Goal: Transaction & Acquisition: Purchase product/service

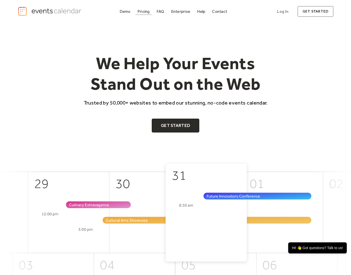
click at [143, 10] on div "Pricing" at bounding box center [143, 11] width 12 height 3
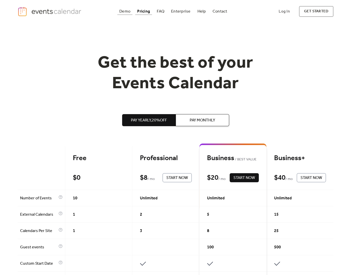
click at [127, 11] on div "Demo" at bounding box center [124, 11] width 11 height 3
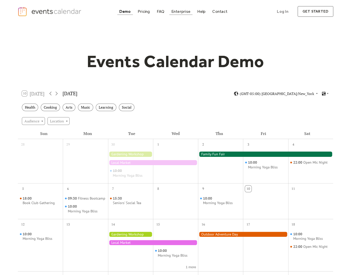
click at [181, 12] on div "Enterprise" at bounding box center [180, 11] width 19 height 3
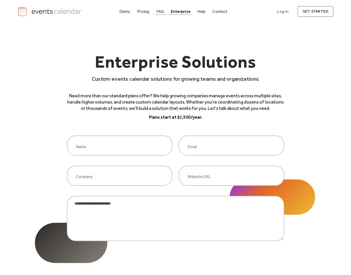
click at [164, 10] on div "FAQ" at bounding box center [160, 11] width 8 height 3
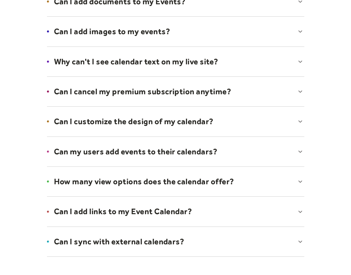
scroll to position [276, 0]
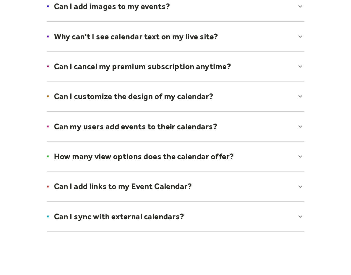
click at [202, 98] on div at bounding box center [175, 96] width 267 height 31
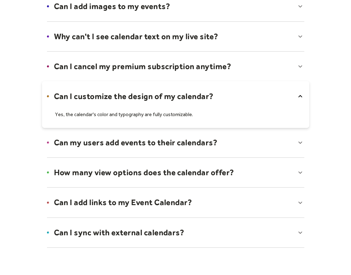
click at [196, 140] on div at bounding box center [175, 142] width 267 height 31
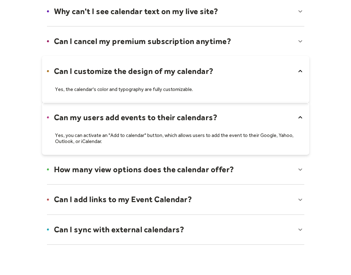
scroll to position [327, 0]
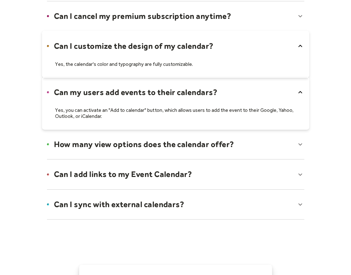
click at [239, 153] on div at bounding box center [175, 144] width 267 height 31
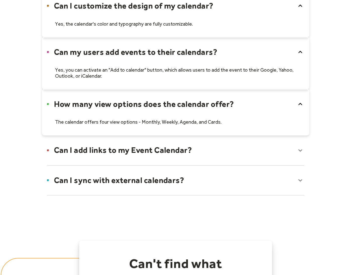
scroll to position [377, 0]
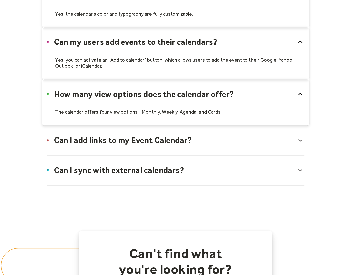
click at [237, 142] on div at bounding box center [175, 140] width 267 height 31
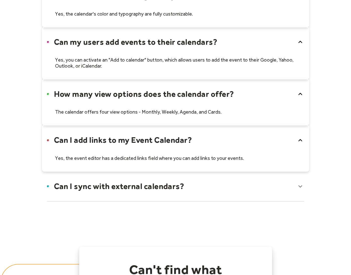
click at [202, 188] on div at bounding box center [175, 186] width 267 height 31
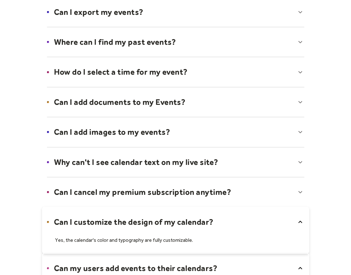
scroll to position [0, 0]
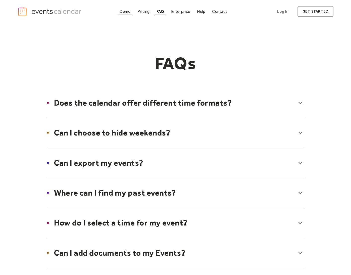
click at [129, 12] on div "Demo" at bounding box center [125, 11] width 11 height 3
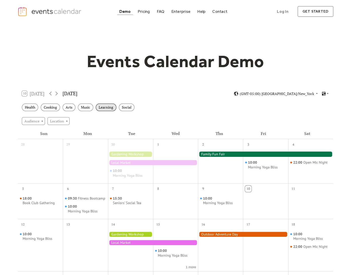
click at [110, 107] on div "Learning" at bounding box center [106, 108] width 21 height 8
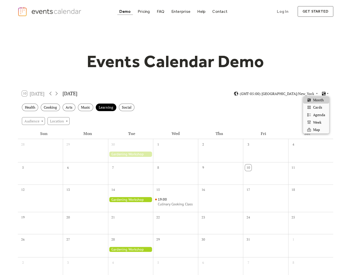
click at [326, 92] on icon at bounding box center [323, 93] width 5 height 5
click at [319, 108] on span "Cards" at bounding box center [317, 108] width 9 height 6
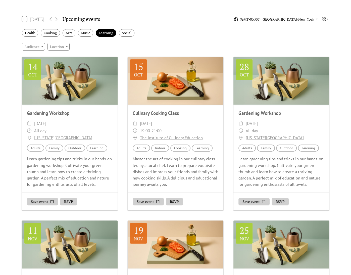
scroll to position [101, 0]
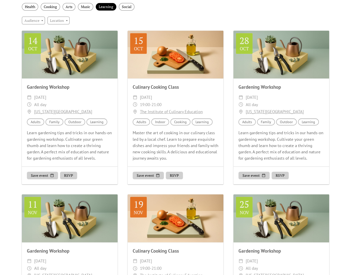
click at [178, 111] on link "The Institute of Culinary Education" at bounding box center [171, 111] width 63 height 7
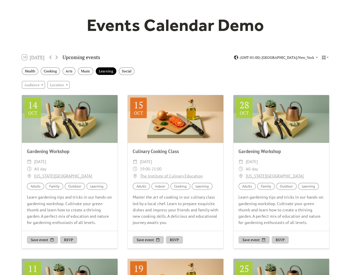
scroll to position [0, 0]
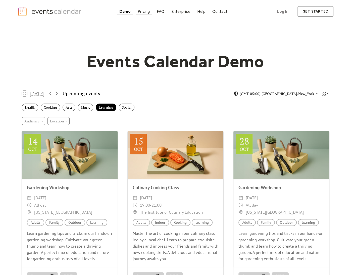
click at [146, 10] on div "Pricing" at bounding box center [144, 11] width 12 height 3
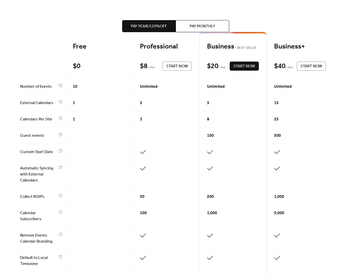
scroll to position [101, 0]
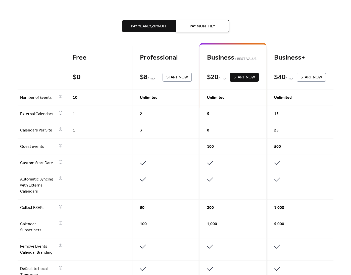
click at [219, 28] on button "Pay Monthly" at bounding box center [203, 26] width 54 height 12
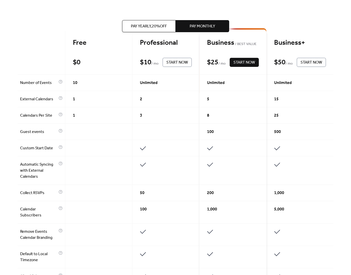
scroll to position [126, 0]
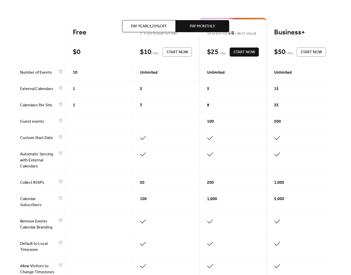
click at [249, 50] on span "Start Now" at bounding box center [244, 52] width 22 height 6
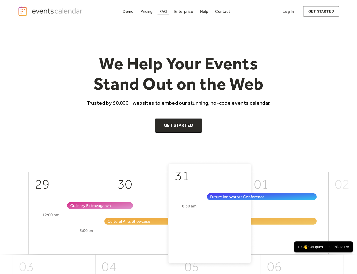
click at [165, 9] on link "FAQ" at bounding box center [164, 11] width 12 height 7
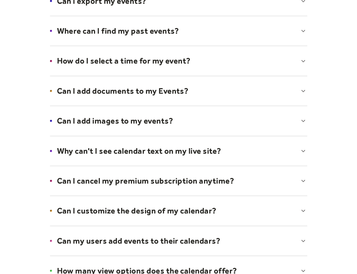
scroll to position [176, 0]
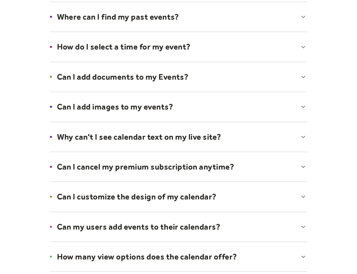
click at [113, 74] on div at bounding box center [178, 77] width 267 height 31
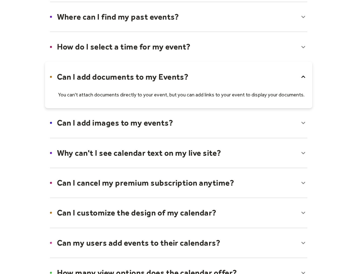
scroll to position [201, 0]
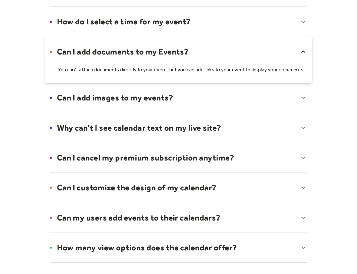
click at [103, 101] on div at bounding box center [178, 97] width 267 height 31
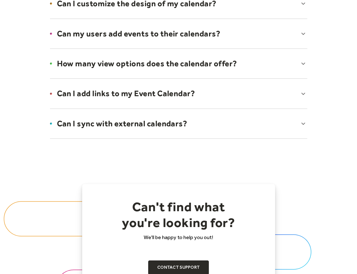
scroll to position [402, 0]
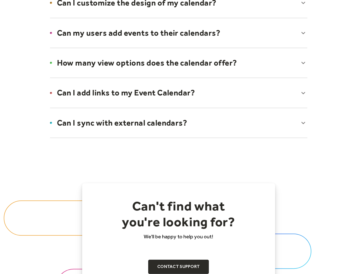
click at [103, 99] on div at bounding box center [178, 92] width 267 height 31
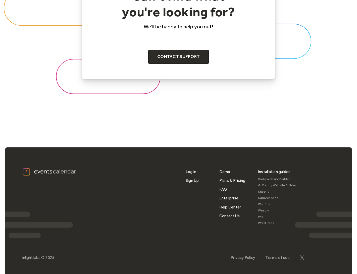
scroll to position [638, 0]
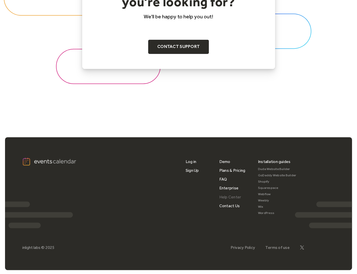
click at [235, 196] on link "Help Center" at bounding box center [230, 197] width 22 height 9
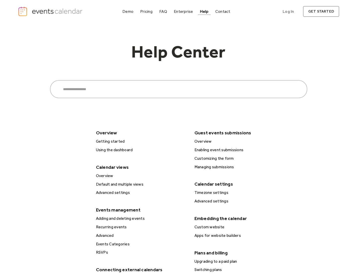
click at [124, 243] on div "Events Categories" at bounding box center [141, 244] width 94 height 7
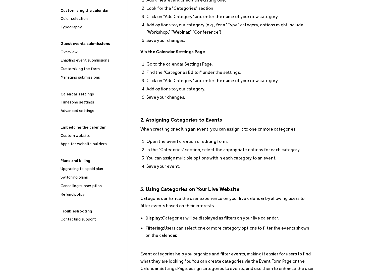
scroll to position [276, 0]
